Goal: Find specific page/section: Find specific page/section

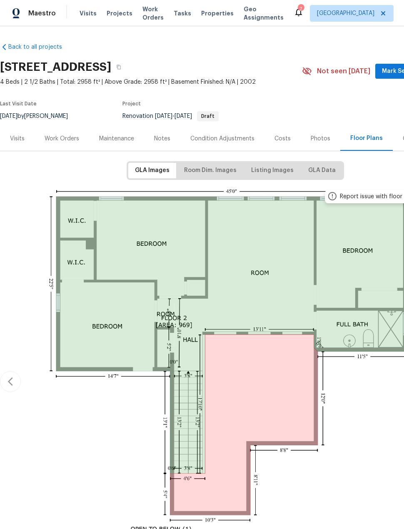
click at [211, 15] on span "Properties" at bounding box center [217, 13] width 32 height 8
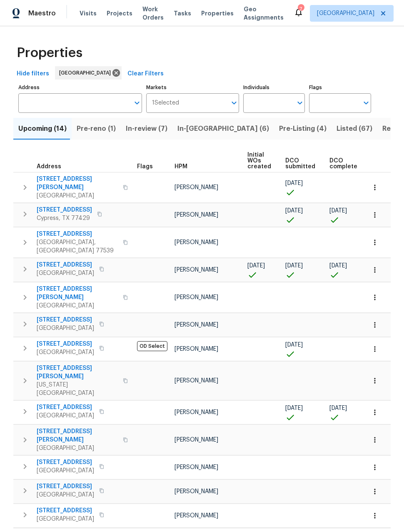
click at [32, 112] on input "Address" at bounding box center [73, 103] width 111 height 20
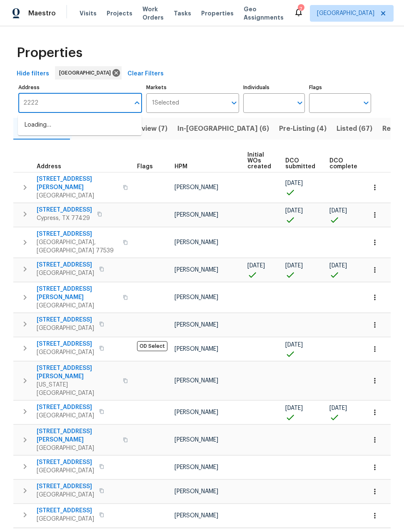
type input "2222"
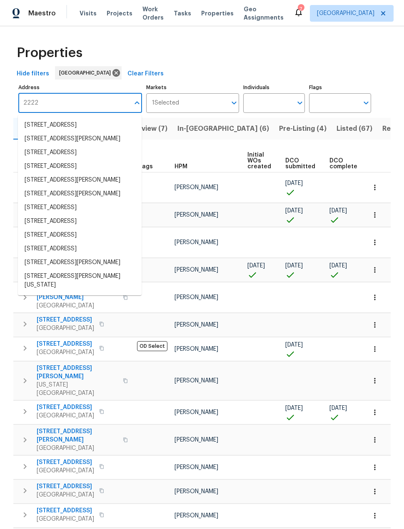
click at [47, 228] on li "[STREET_ADDRESS]" at bounding box center [80, 221] width 124 height 14
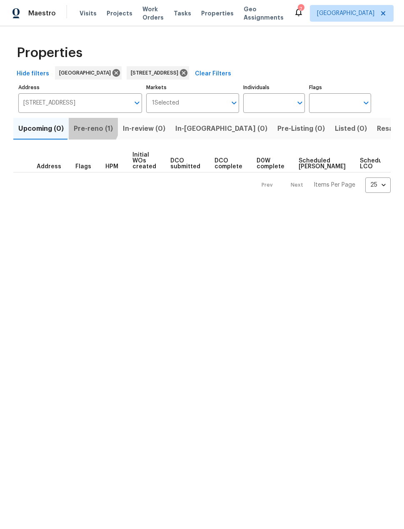
click at [82, 123] on button "Pre-reno (1)" at bounding box center [93, 129] width 49 height 22
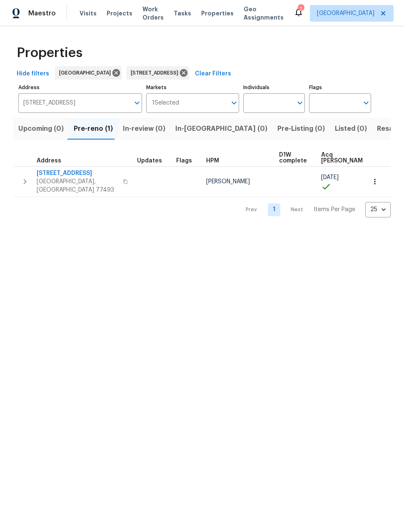
click at [23, 185] on button "button" at bounding box center [25, 181] width 17 height 25
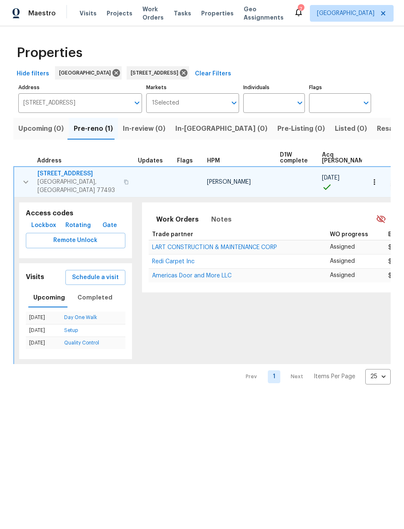
click at [80, 177] on span "[STREET_ADDRESS]" at bounding box center [77, 174] width 81 height 8
